Goal: Communication & Community: Answer question/provide support

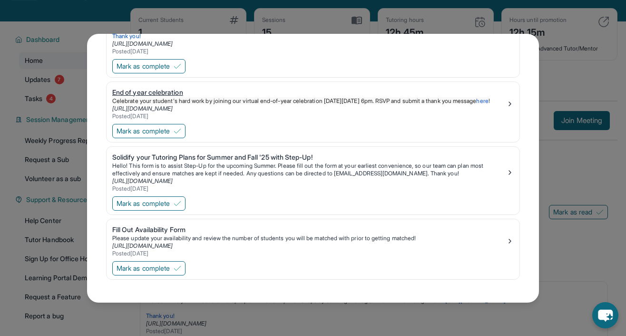
scroll to position [50, 0]
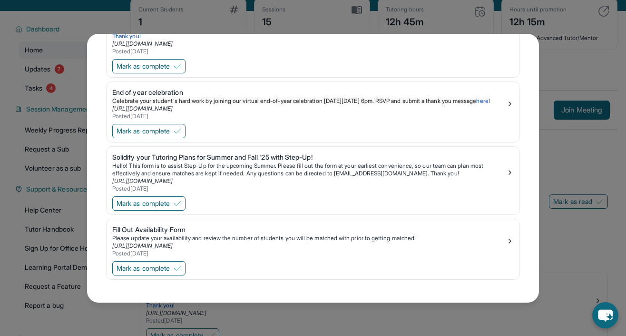
click at [452, 20] on div "What's New September 5th Unread 📢 Exciting Fall 2025 Updates from Step Up Tutor…" at bounding box center [313, 168] width 626 height 336
click at [491, 48] on div "Posted 6/5/2025" at bounding box center [309, 52] width 394 height 8
click at [411, 317] on div "What's New September 5th Unread 📢 Exciting Fall 2025 Updates from Step Up Tutor…" at bounding box center [313, 168] width 626 height 336
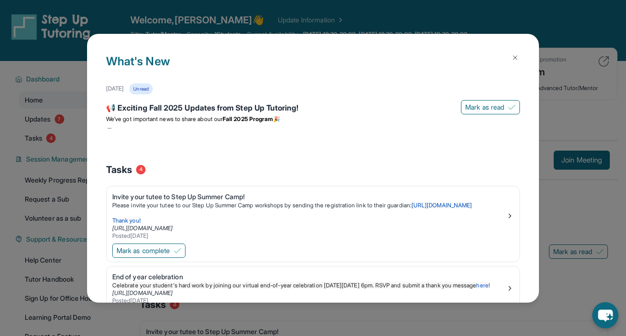
scroll to position [0, 0]
click at [514, 57] on img at bounding box center [516, 58] width 8 height 8
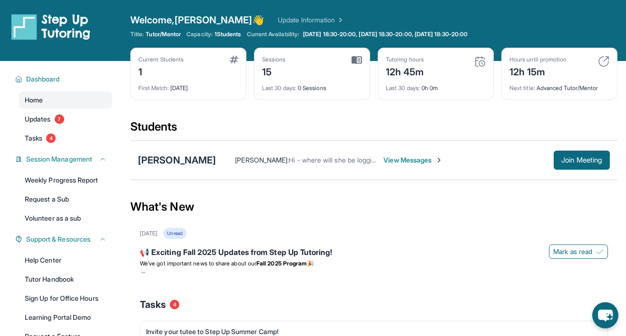
click at [183, 162] on div "[PERSON_NAME]" at bounding box center [177, 159] width 78 height 13
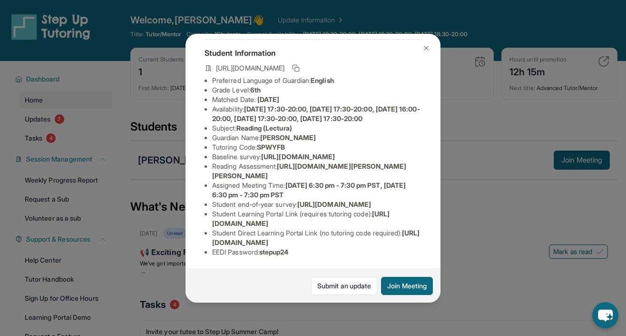
scroll to position [132, 1]
drag, startPoint x: 209, startPoint y: 222, endPoint x: 378, endPoint y: 222, distance: 169.0
click at [378, 222] on ul "Preferred Language of Guardian: English Grade Level: 6th Matched Date: 9/2/2025…" at bounding box center [313, 166] width 217 height 181
copy li "https://student-portal.stepuptutoring.org/student"
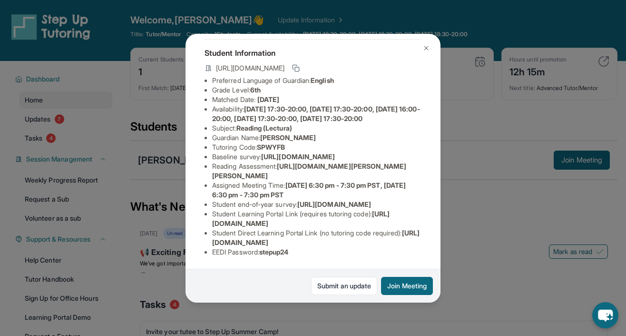
click at [215, 214] on li "Student Learning Portal Link (requires tutoring code) : https://student-portal.…" at bounding box center [316, 218] width 209 height 19
drag, startPoint x: 202, startPoint y: 211, endPoint x: 384, endPoint y: 222, distance: 182.1
click at [384, 222] on div "Julissa Villasenor Guardian: Lorena Gonzalez Student Information https://studen…" at bounding box center [313, 168] width 255 height 268
copy li "Student Learning Portal Link (requires tutoring code) : https://student-portal.…"
click at [297, 201] on span "https://airtable.com/apprlfn8WjpjBUn2G/shrlTUKpjWEbXdPga?prefill_Type%20of%20Fo…" at bounding box center [334, 204] width 74 height 8
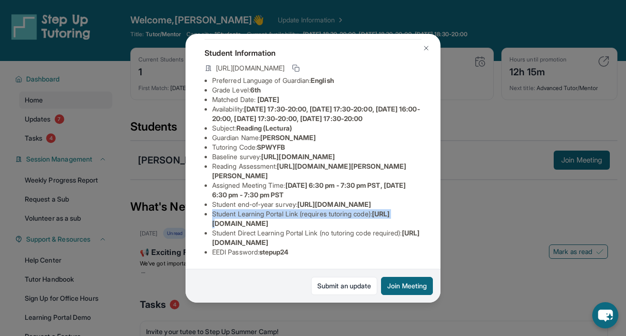
drag, startPoint x: 211, startPoint y: 213, endPoint x: 232, endPoint y: 220, distance: 22.0
click at [232, 220] on li "Student Learning Portal Link (requires tutoring code) : https://student-portal.…" at bounding box center [316, 218] width 209 height 19
copy li "Student Learning Portal Link (requires tutoring code) : https:/"
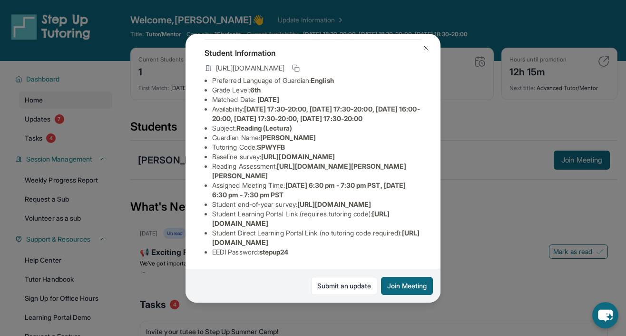
click at [279, 228] on li "Student Direct Learning Portal Link (no tutoring code required) : https://stude…" at bounding box center [316, 237] width 209 height 19
drag, startPoint x: 206, startPoint y: 222, endPoint x: 381, endPoint y: 225, distance: 175.6
click at [381, 225] on ul "Preferred Language of Guardian: English Grade Level: 6th Matched Date: 9/2/2025…" at bounding box center [313, 166] width 217 height 181
copy li "https://student-portal.stepuptutoring.org/student"
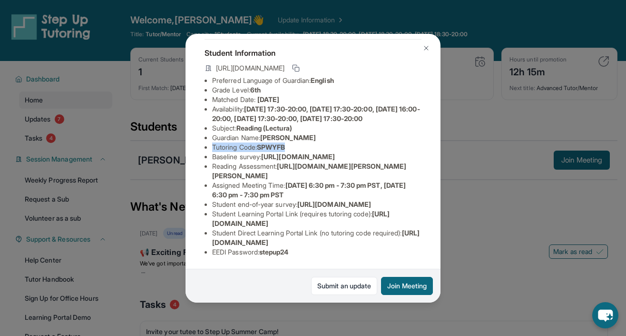
drag, startPoint x: 213, startPoint y: 125, endPoint x: 297, endPoint y: 124, distance: 84.7
click at [297, 142] on li "Tutoring Code : SPWYFB" at bounding box center [316, 147] width 209 height 10
copy li "Tutoring Code : SPWYFB"
click at [424, 45] on img at bounding box center [427, 48] width 8 height 8
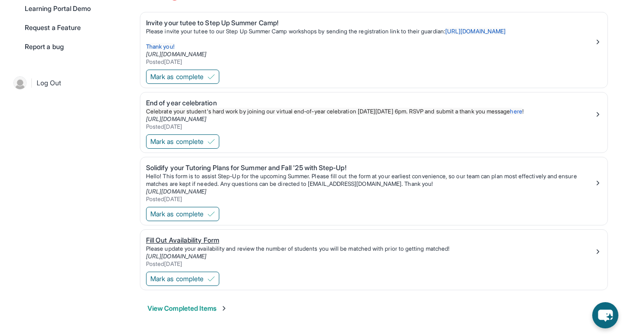
scroll to position [308, 0]
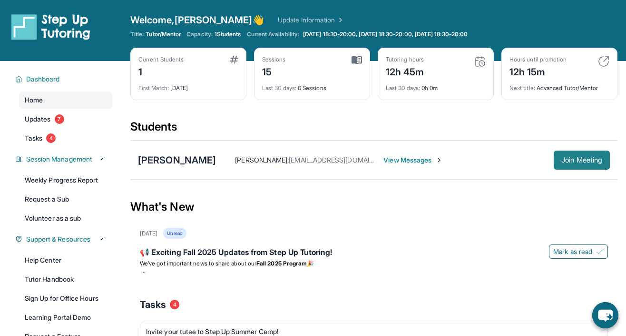
click at [562, 158] on span "Join Meeting" at bounding box center [582, 160] width 41 height 6
